Goal: Information Seeking & Learning: Learn about a topic

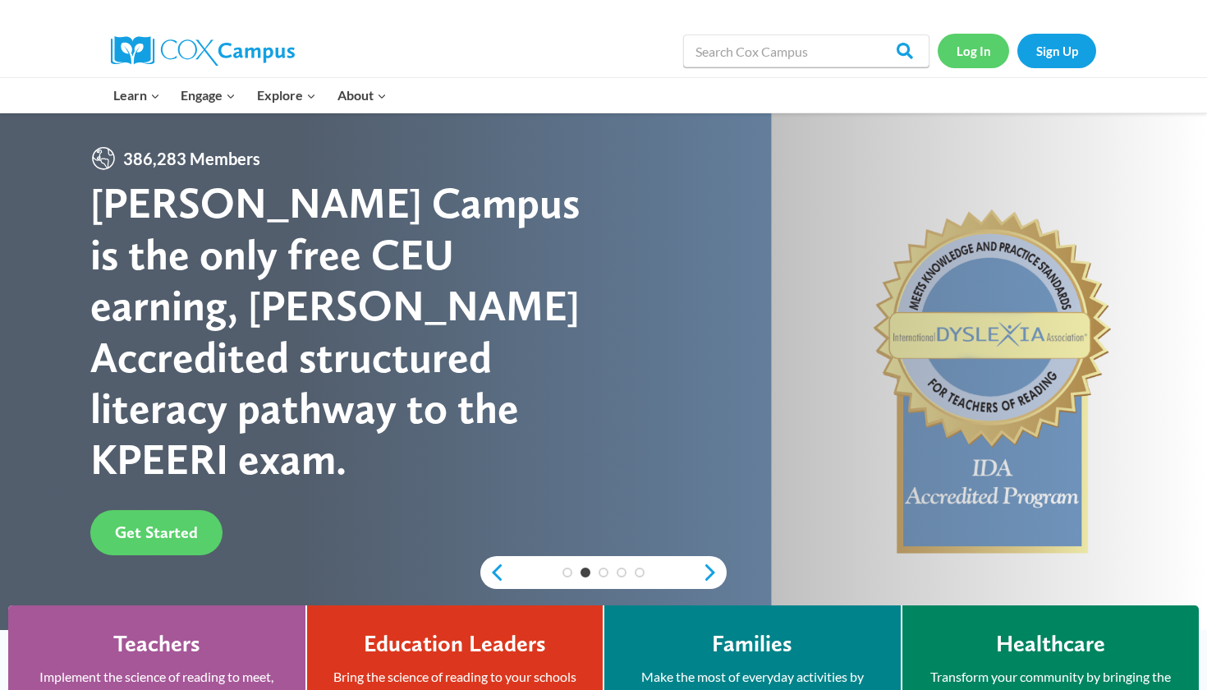
click at [971, 36] on link "Log In" at bounding box center [973, 51] width 71 height 34
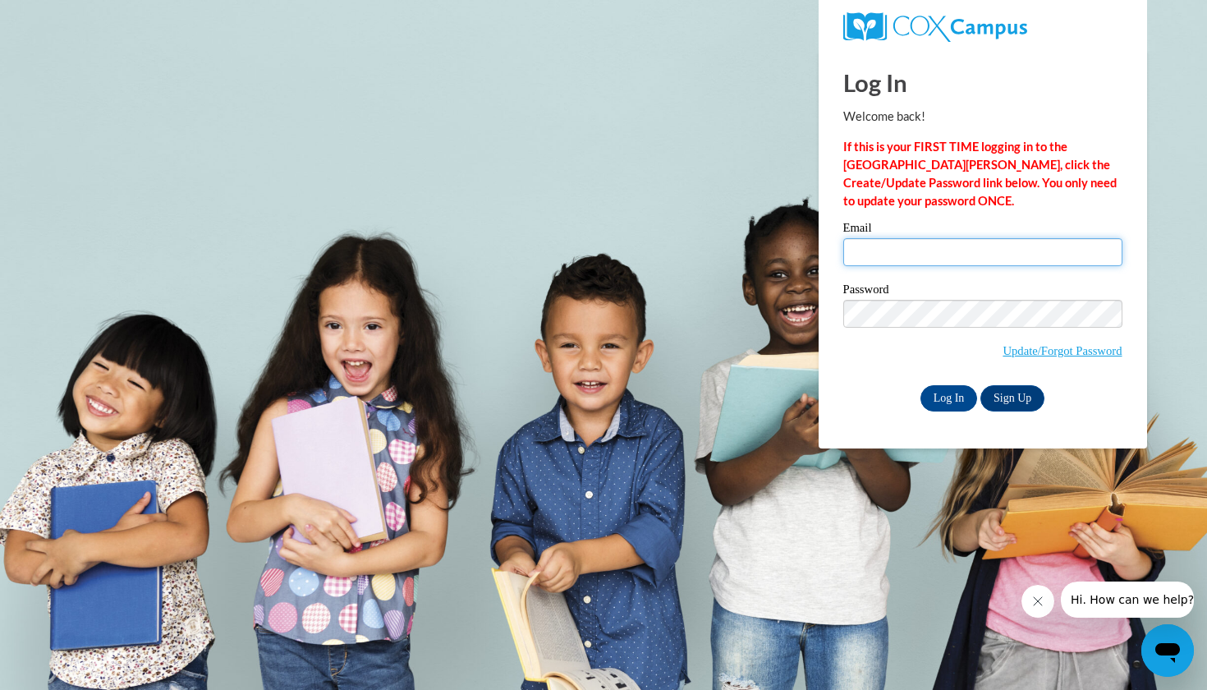
type input "samyahj918@gmail.com"
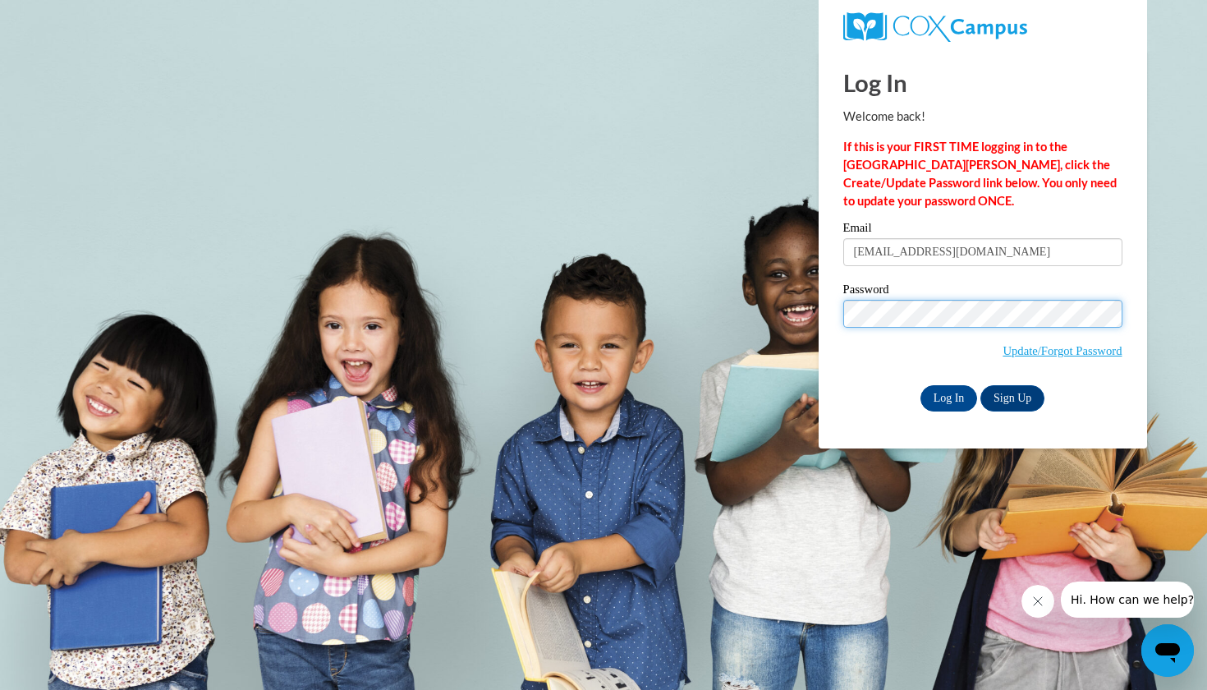
click at [948, 395] on input "Log In" at bounding box center [948, 398] width 57 height 26
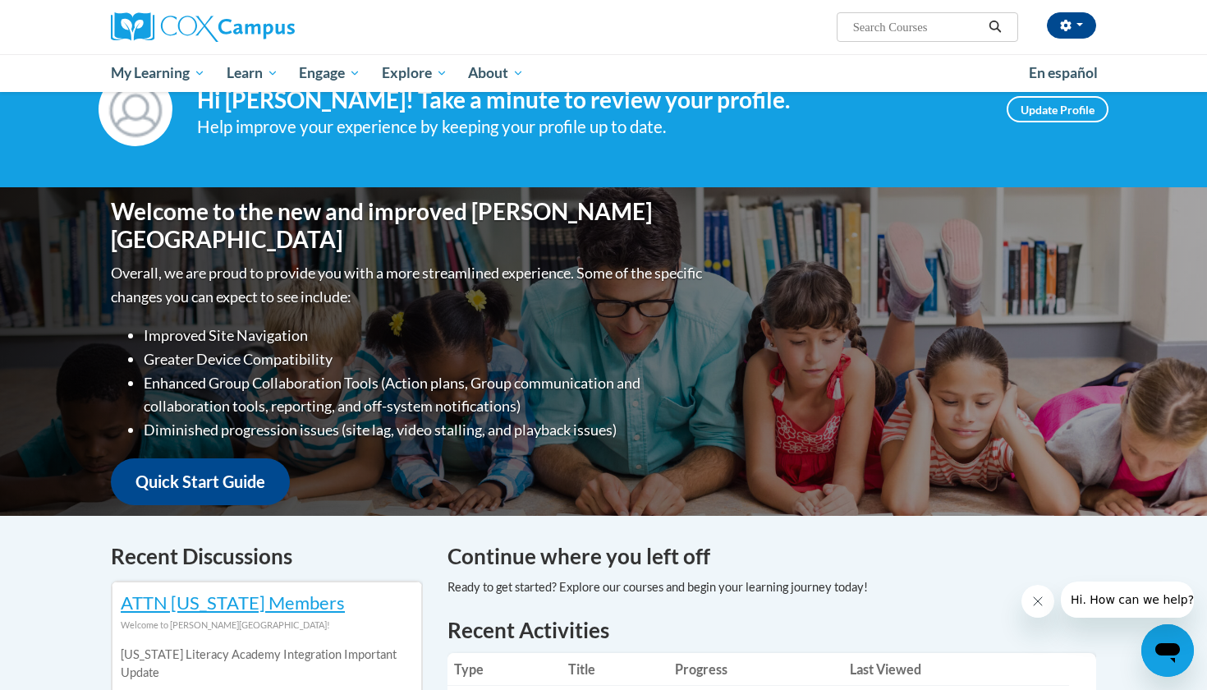
scroll to position [90, 0]
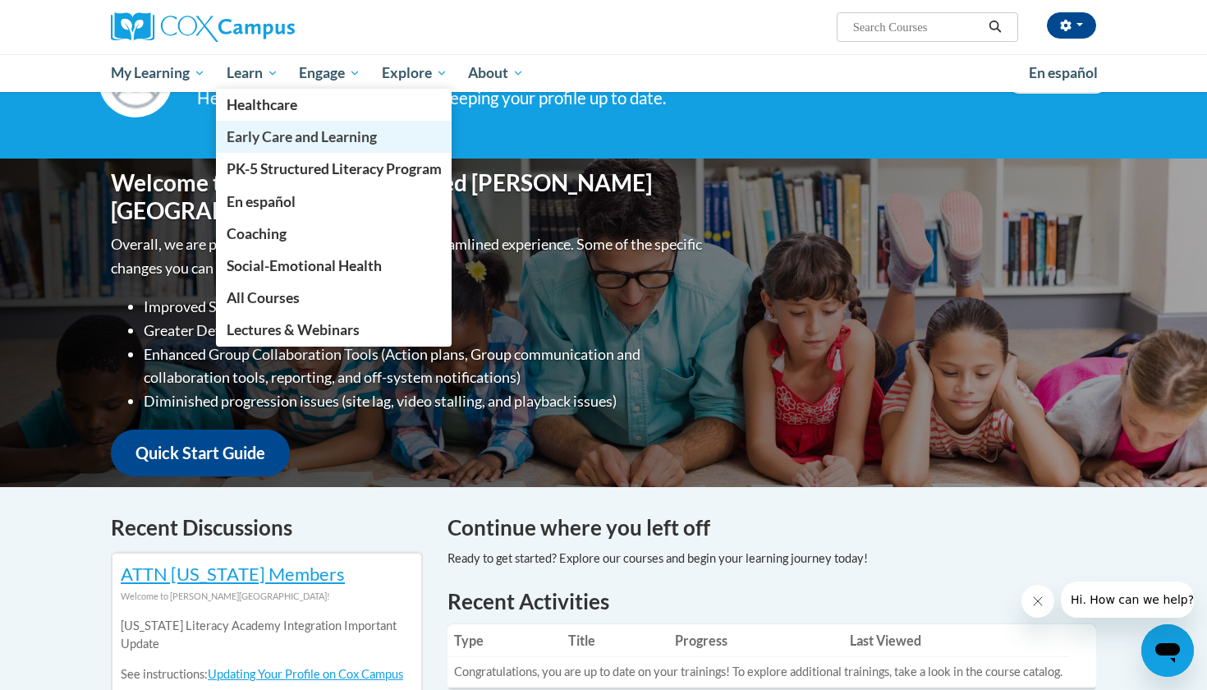
click at [258, 133] on span "Early Care and Learning" at bounding box center [302, 136] width 150 height 17
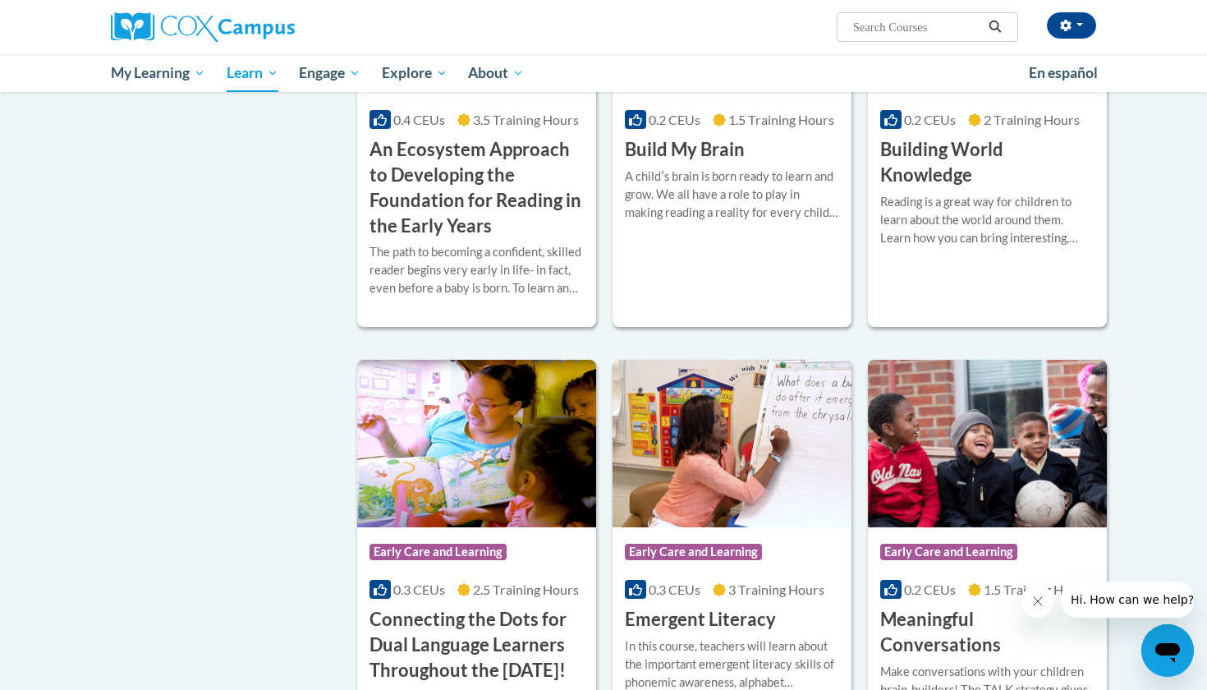
scroll to position [631, 0]
click at [970, 188] on div "Course Category: Early Care and Learning 0.2 CEUs 2 Training Hours COURSE Build…" at bounding box center [987, 122] width 239 height 131
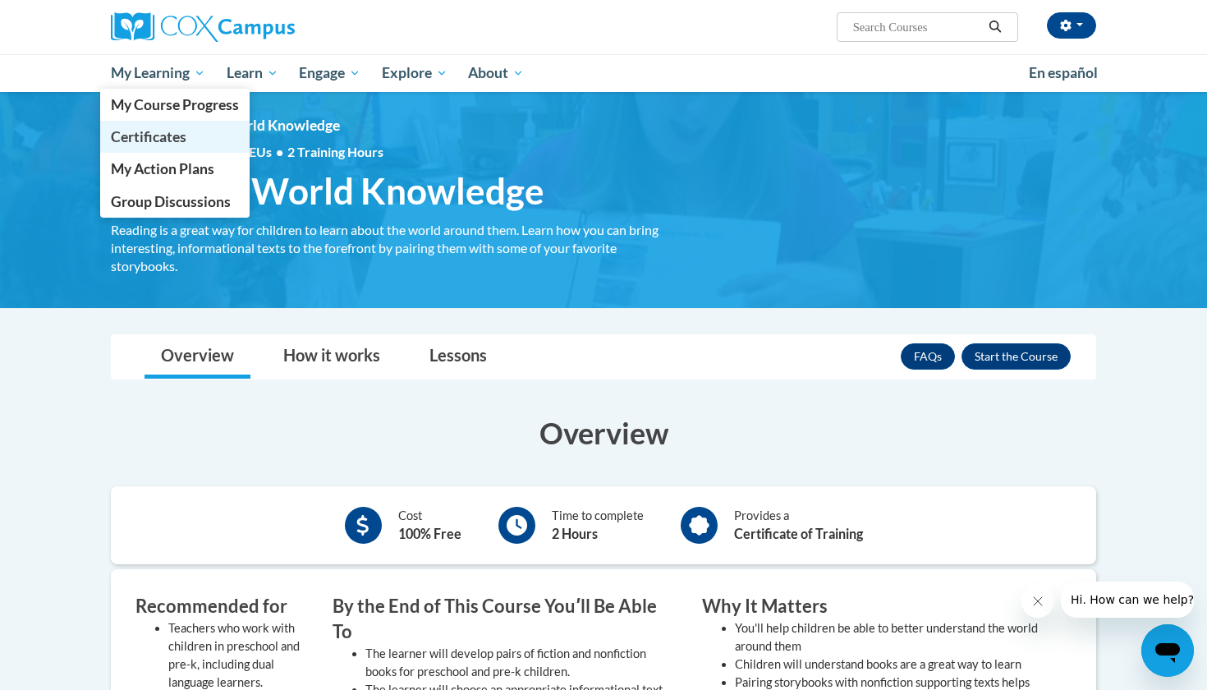
click at [177, 135] on span "Certificates" at bounding box center [149, 136] width 76 height 17
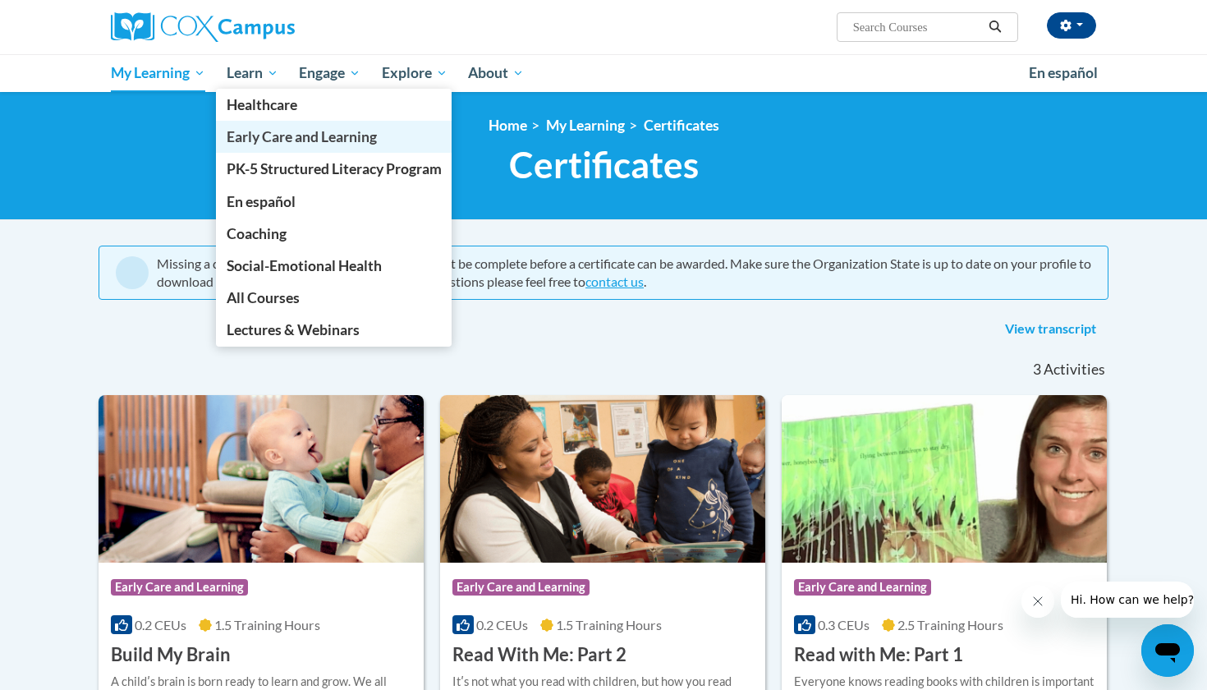
click at [251, 127] on link "Early Care and Learning" at bounding box center [334, 137] width 236 height 32
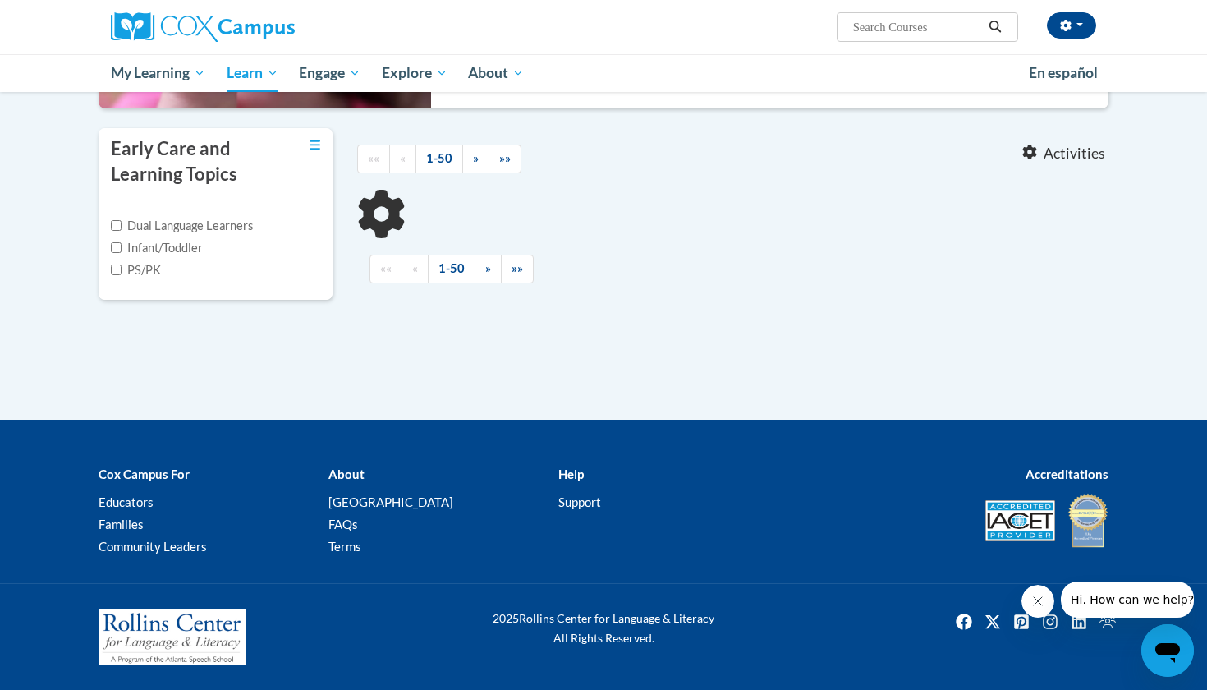
scroll to position [579, 0]
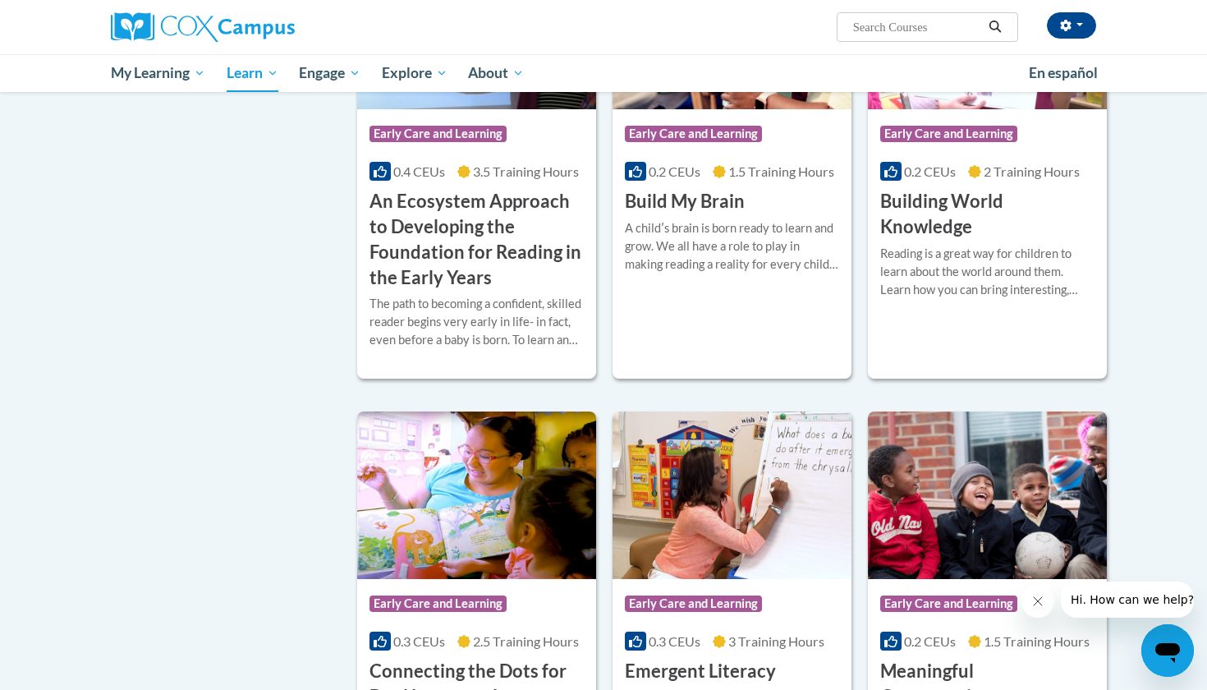
click at [122, 9] on label "Infant/Toddler" at bounding box center [157, 0] width 92 height 18
click at [122, 5] on input "Infant/Toddler" at bounding box center [116, -1] width 11 height 11
checkbox input "true"
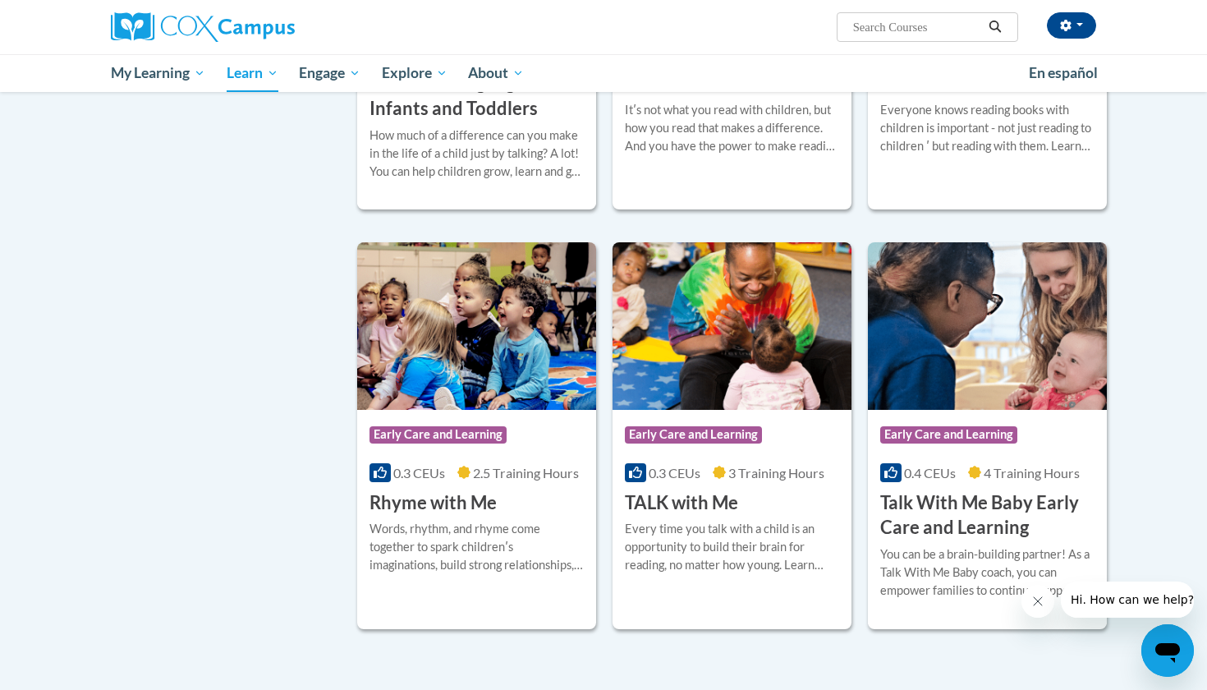
scroll to position [1159, 0]
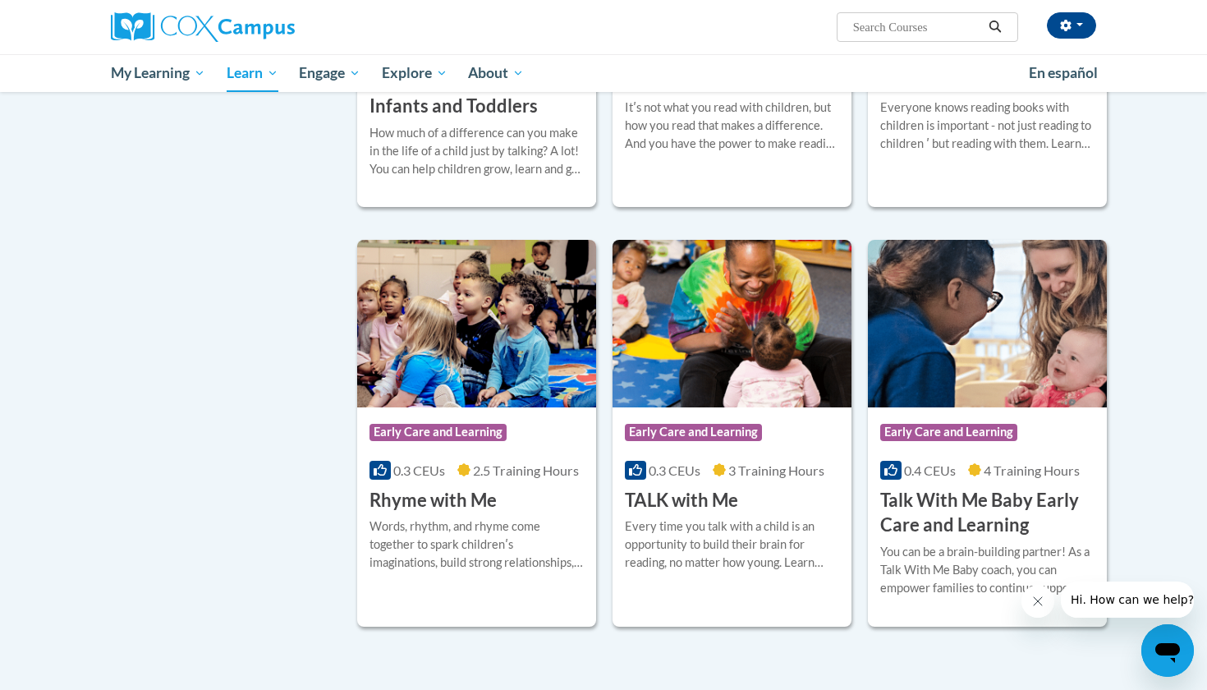
click at [395, 119] on h3 "Power of Language for Infants and Toddlers" at bounding box center [477, 93] width 214 height 51
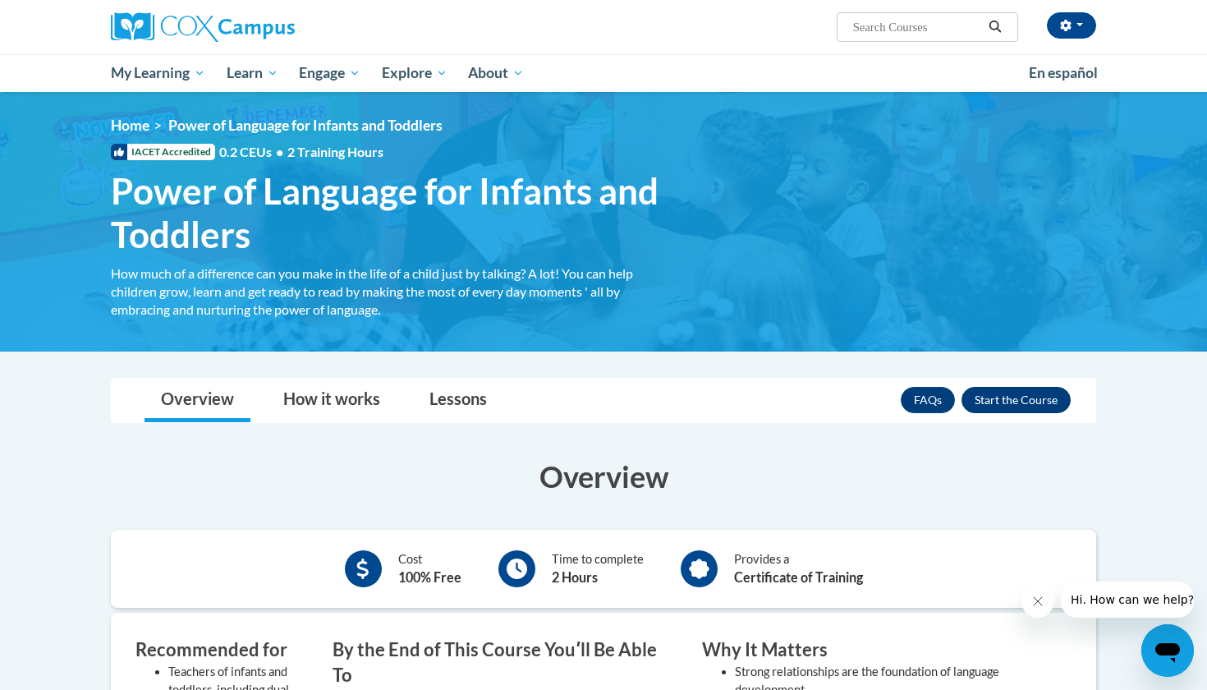
click at [997, 393] on button "Enroll" at bounding box center [1016, 400] width 109 height 26
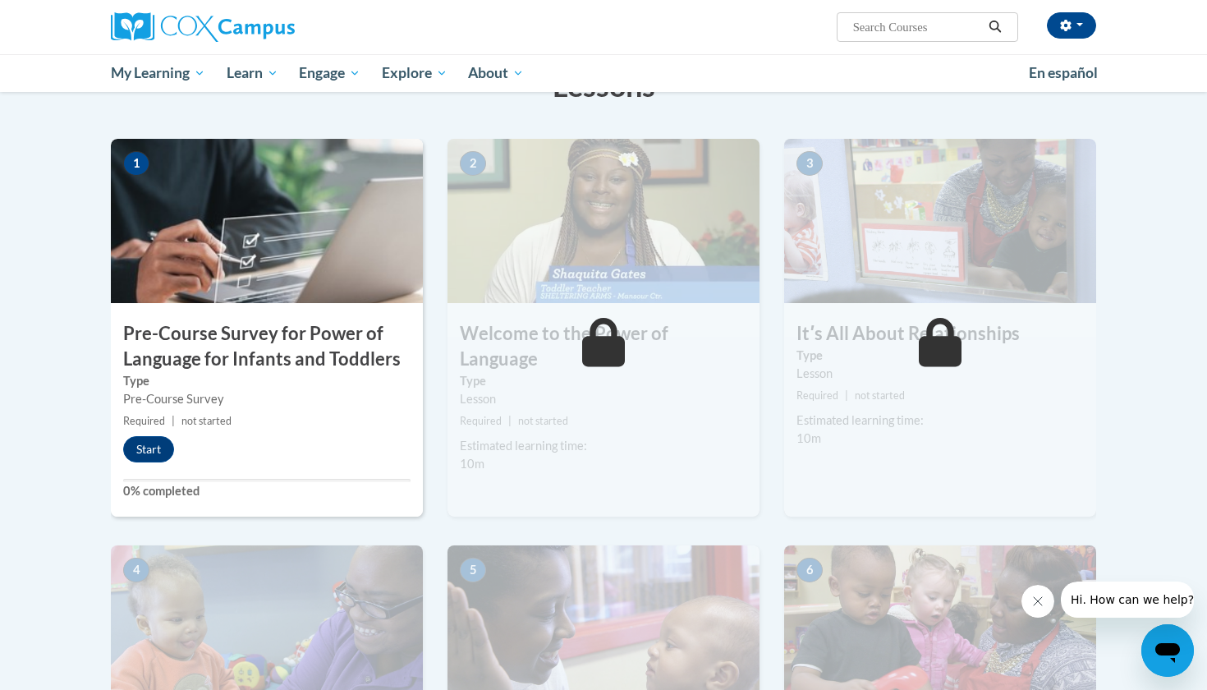
scroll to position [316, 0]
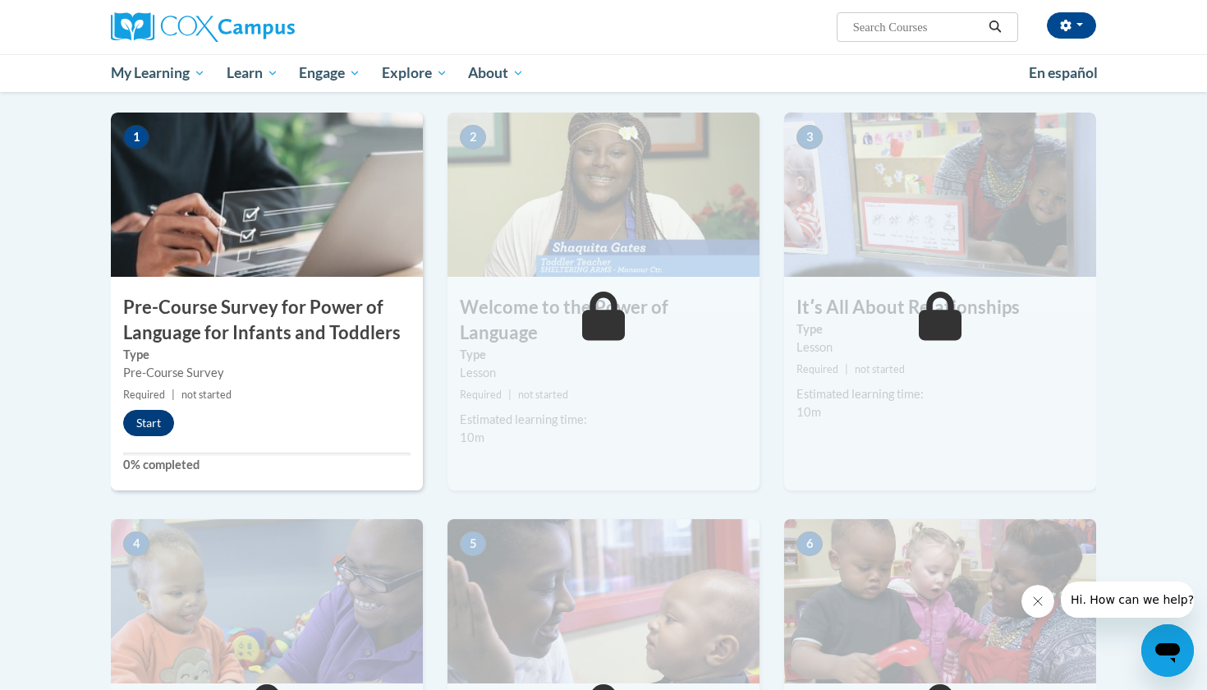
click at [154, 421] on button "Start" at bounding box center [148, 423] width 51 height 26
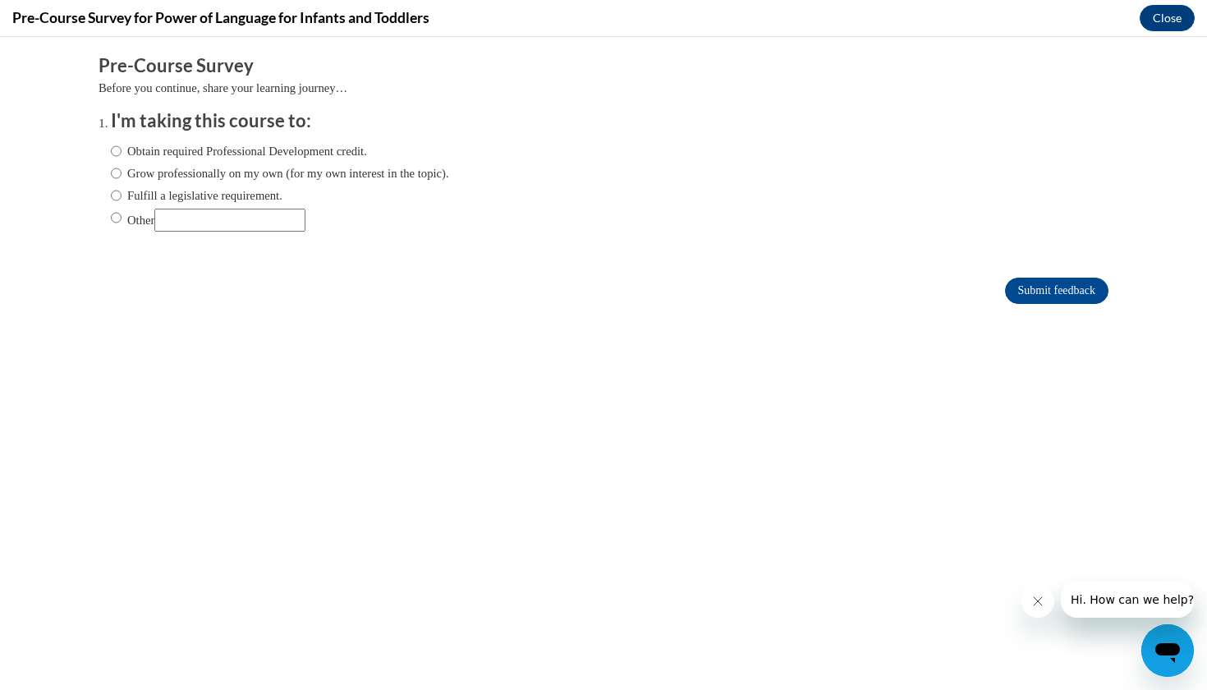
scroll to position [0, 0]
click at [126, 171] on label "Grow professionally on my own (for my own interest in the topic)." at bounding box center [280, 173] width 338 height 18
click at [122, 171] on input "Grow professionally on my own (for my own interest in the topic)." at bounding box center [116, 173] width 11 height 18
radio input "true"
click at [1008, 291] on input "Submit feedback" at bounding box center [1056, 291] width 103 height 26
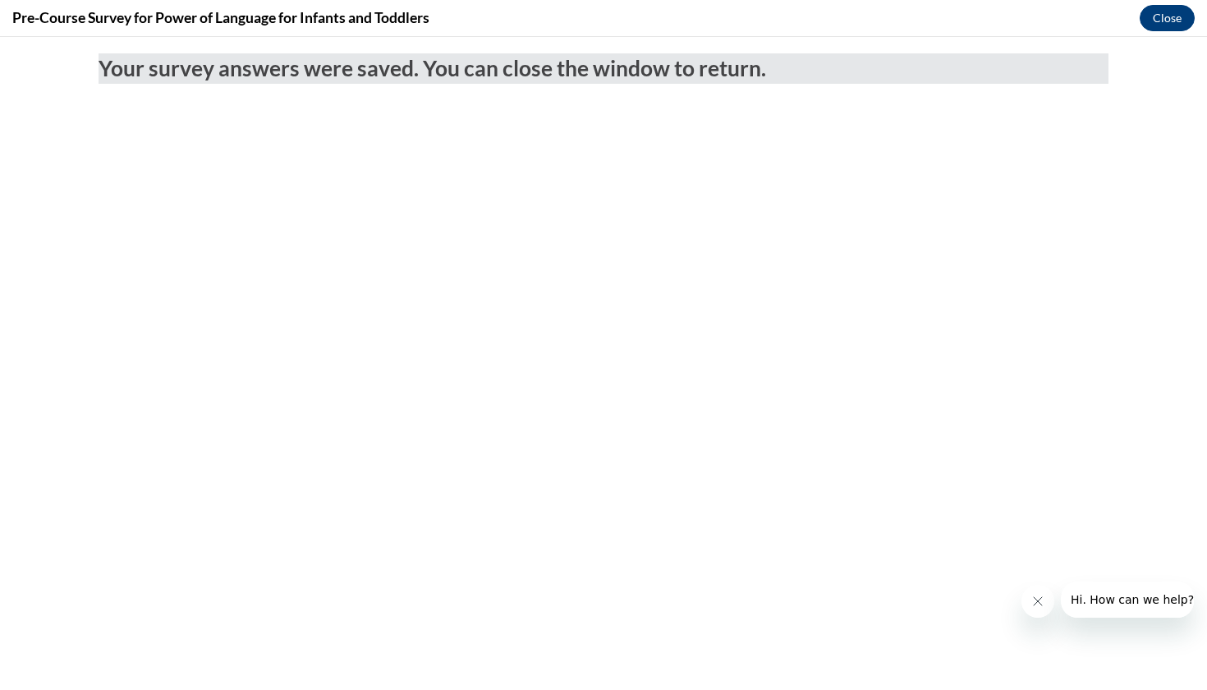
click at [1176, 25] on button "Close" at bounding box center [1167, 18] width 55 height 26
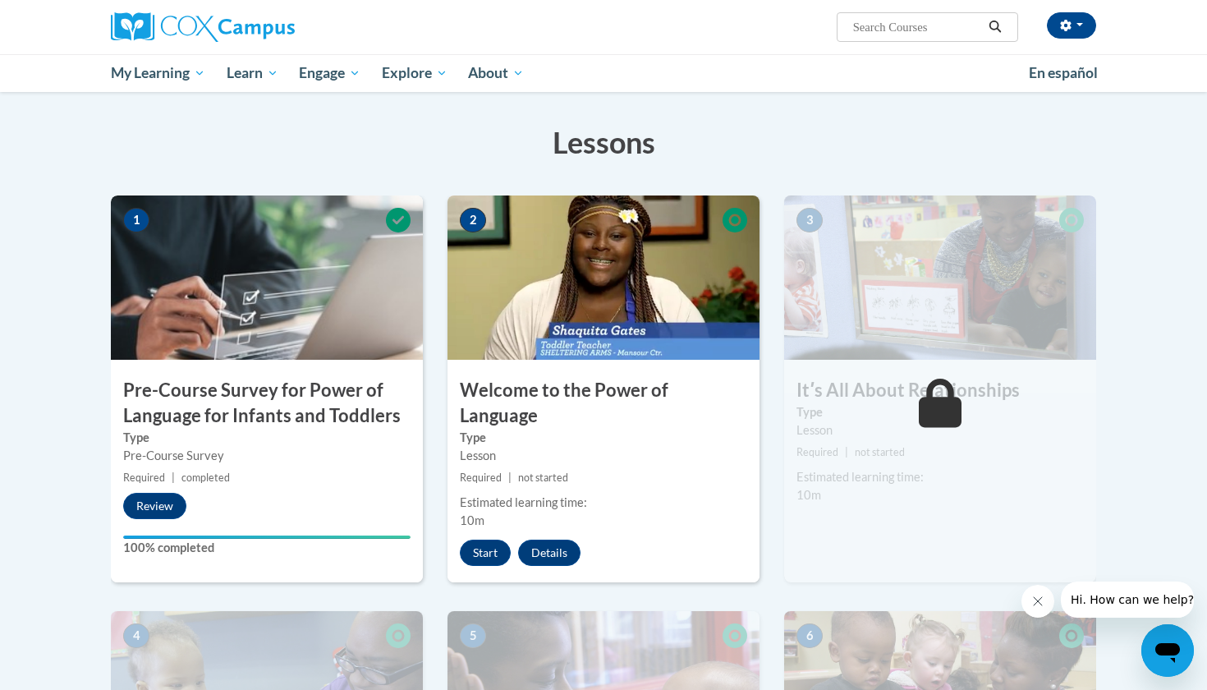
scroll to position [200, 0]
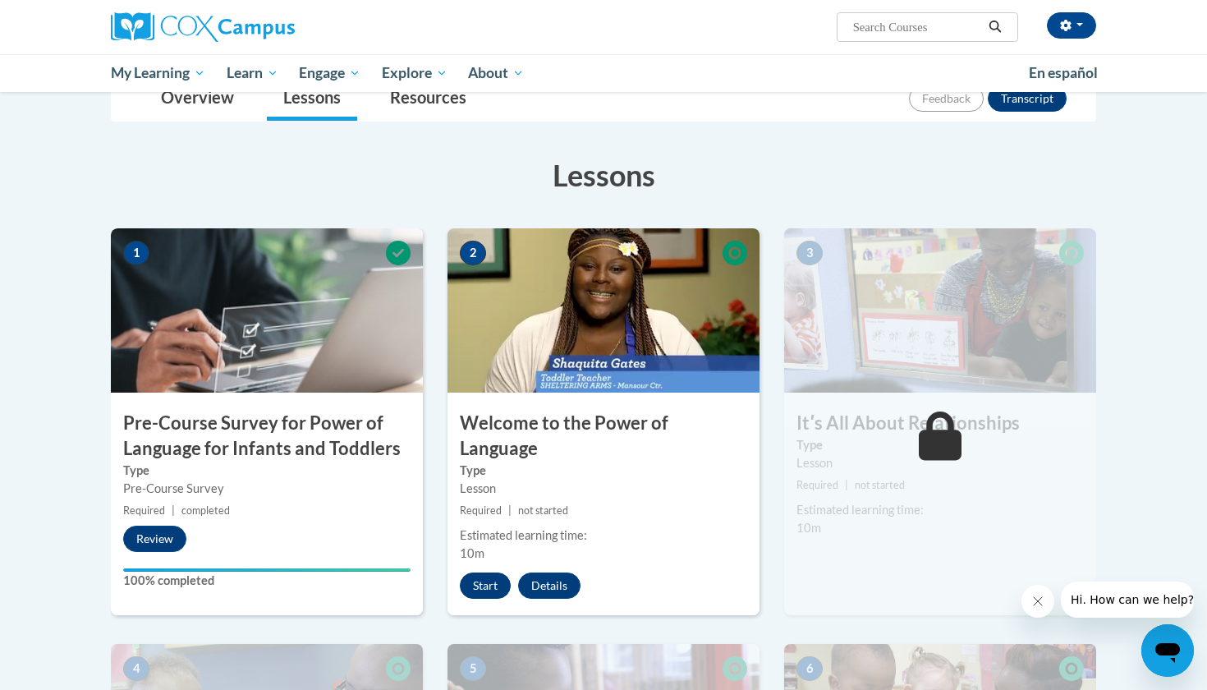
click at [477, 572] on button "Start" at bounding box center [485, 585] width 51 height 26
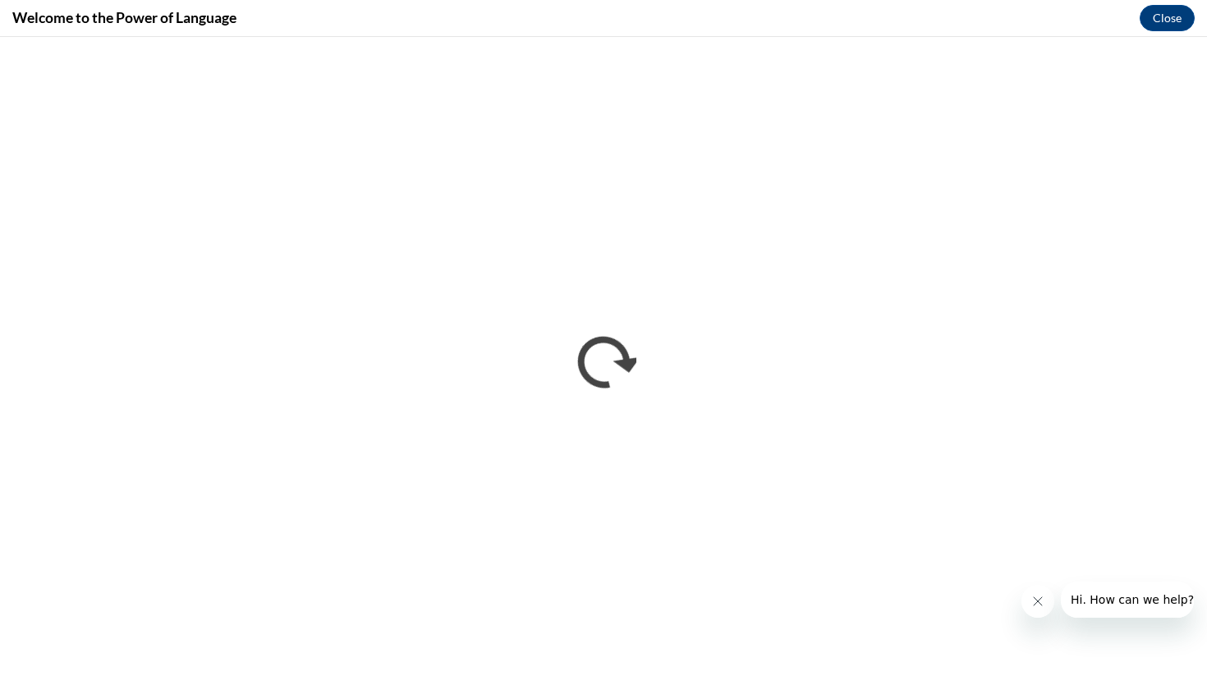
scroll to position [0, 0]
